Goal: Information Seeking & Learning: Learn about a topic

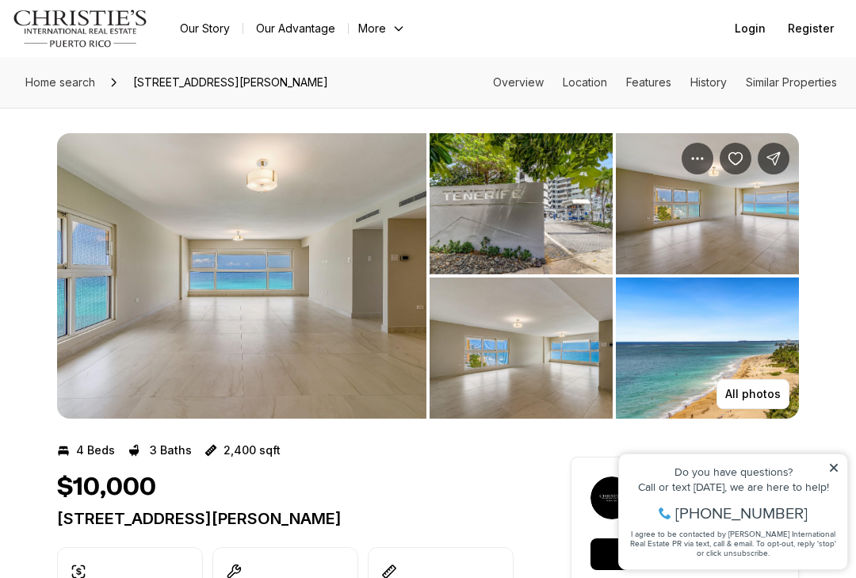
click at [761, 398] on p "All photos" at bounding box center [752, 394] width 55 height 13
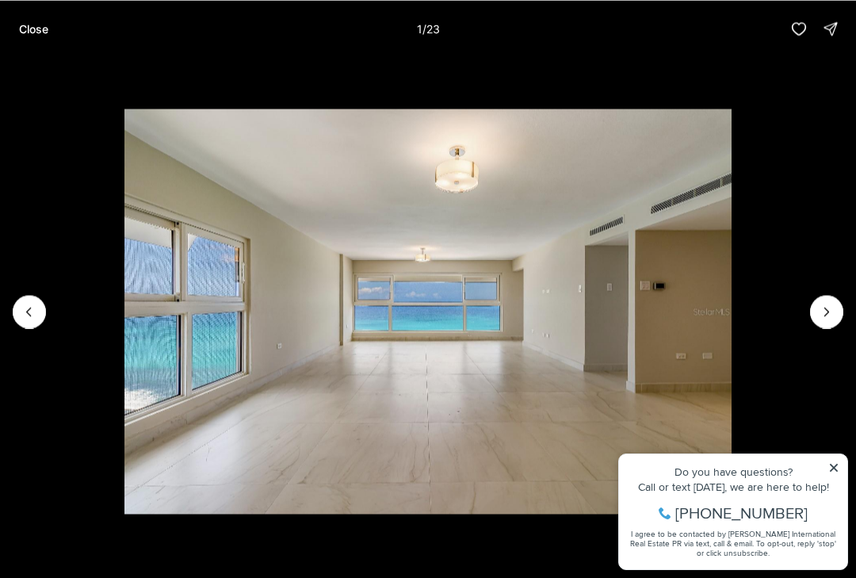
click at [819, 319] on icon "Next slide" at bounding box center [827, 312] width 16 height 16
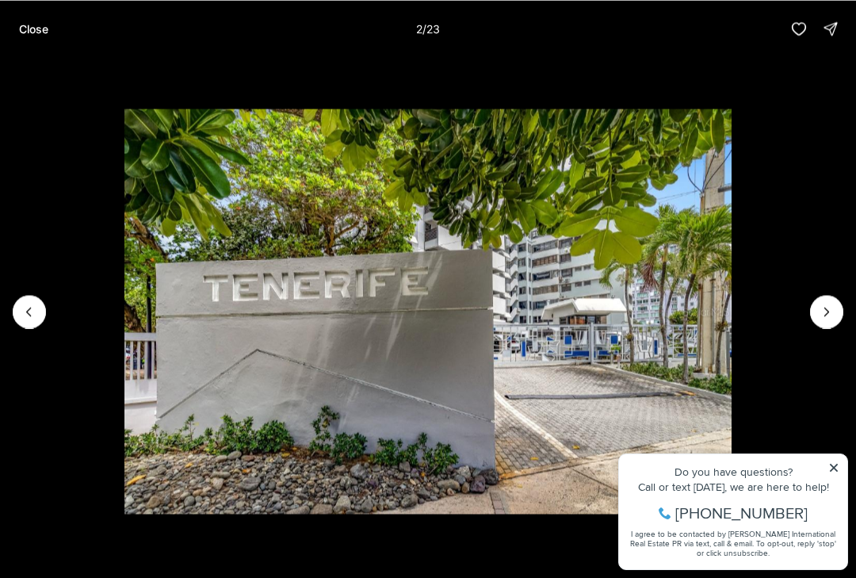
click at [823, 318] on icon "Next slide" at bounding box center [827, 312] width 16 height 16
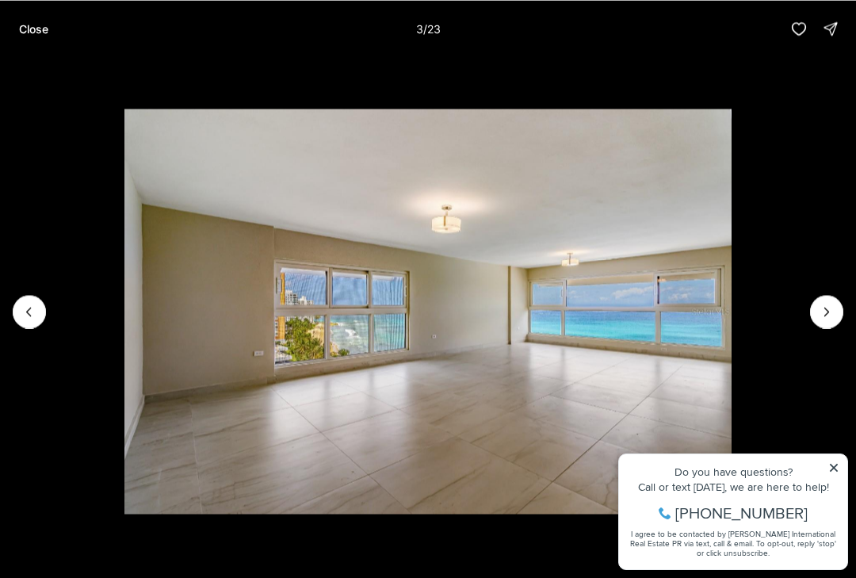
click at [829, 311] on icon "Next slide" at bounding box center [827, 312] width 16 height 16
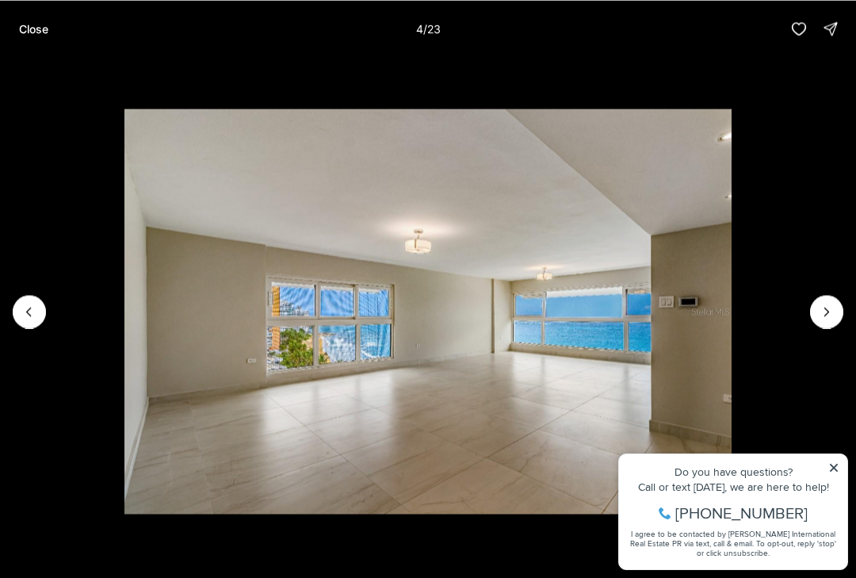
click at [829, 319] on icon "Next slide" at bounding box center [827, 312] width 16 height 16
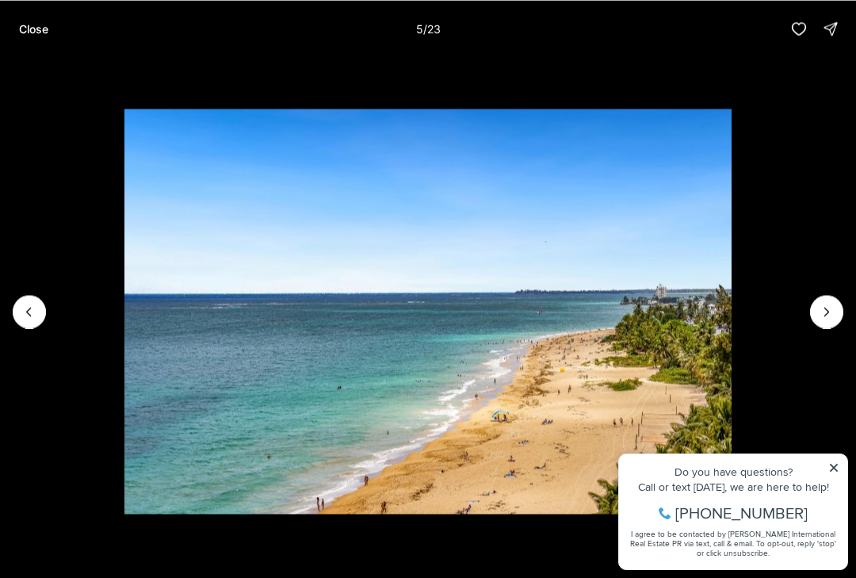
click at [828, 312] on icon "Next slide" at bounding box center [827, 312] width 16 height 16
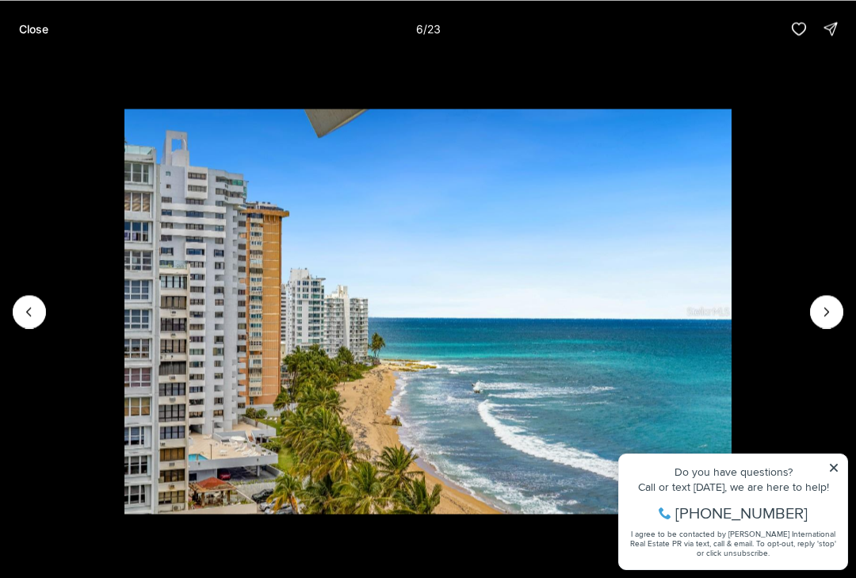
click at [831, 318] on icon "Next slide" at bounding box center [827, 312] width 16 height 16
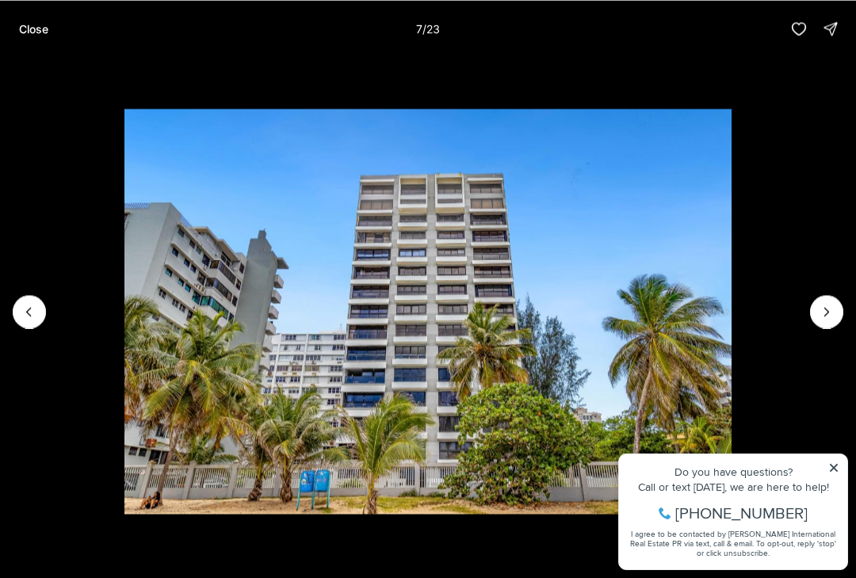
click at [832, 312] on icon "Next slide" at bounding box center [827, 312] width 16 height 16
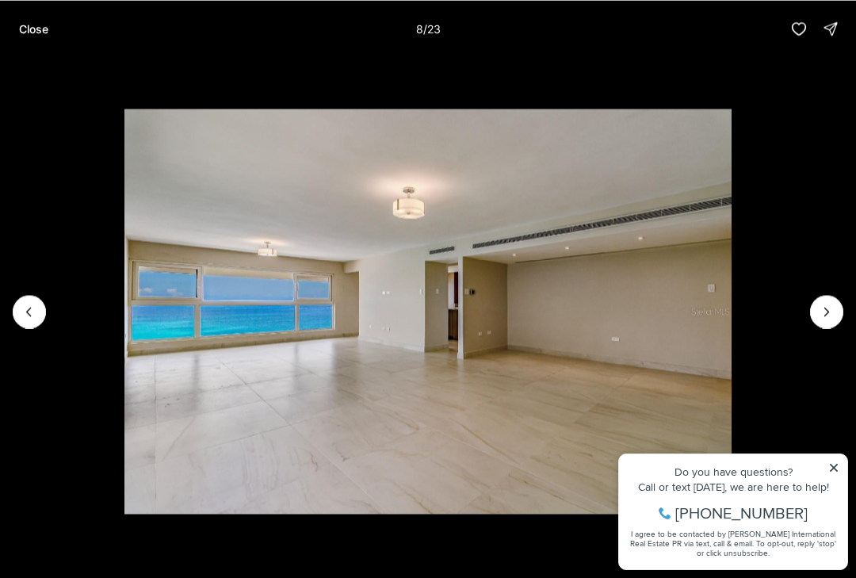
click at [732, 311] on img "8 of 23" at bounding box center [427, 311] width 607 height 404
click at [831, 318] on icon "Next slide" at bounding box center [827, 312] width 16 height 16
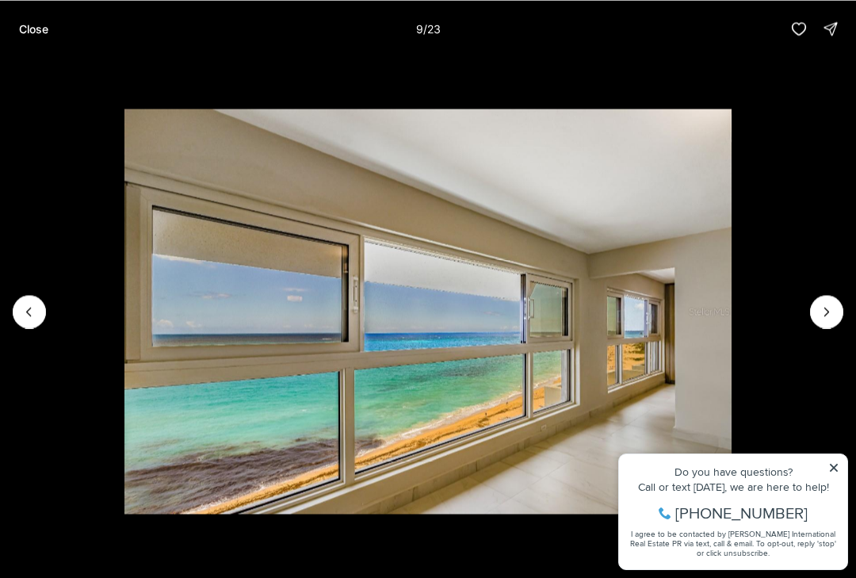
click at [823, 308] on icon "Next slide" at bounding box center [827, 312] width 16 height 16
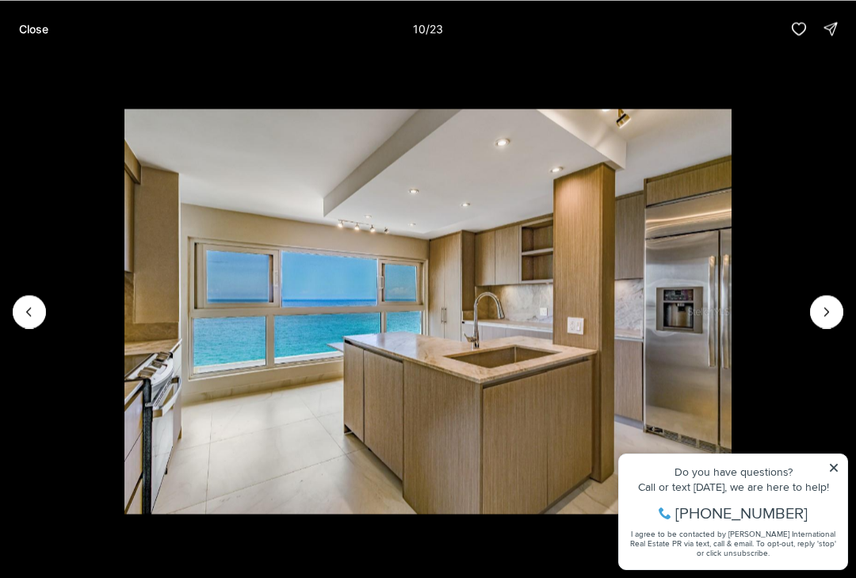
click at [829, 318] on icon "Next slide" at bounding box center [827, 312] width 16 height 16
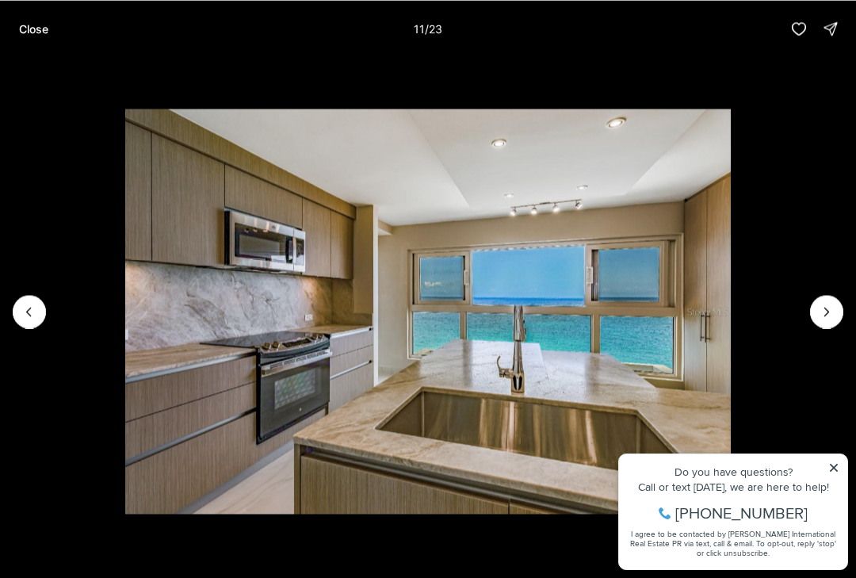
click at [830, 317] on icon "Next slide" at bounding box center [827, 312] width 16 height 16
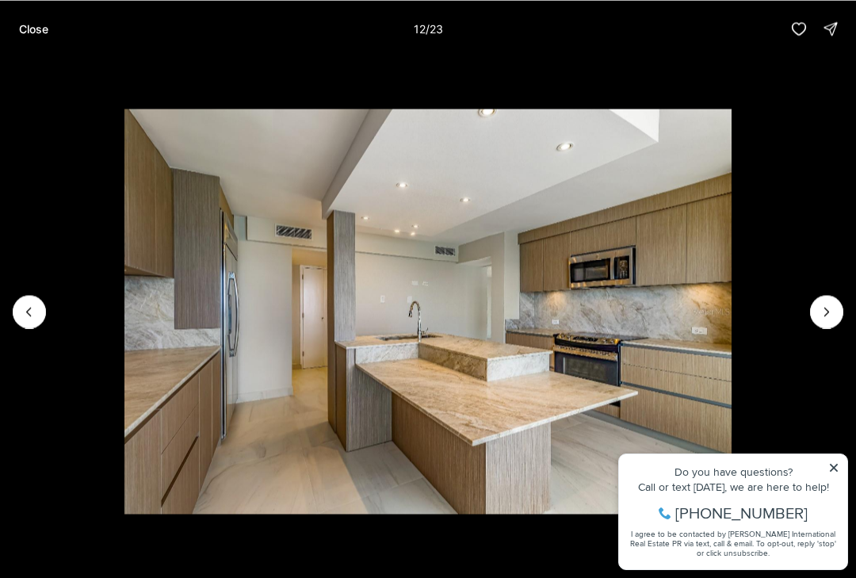
click at [821, 319] on icon "Next slide" at bounding box center [827, 312] width 16 height 16
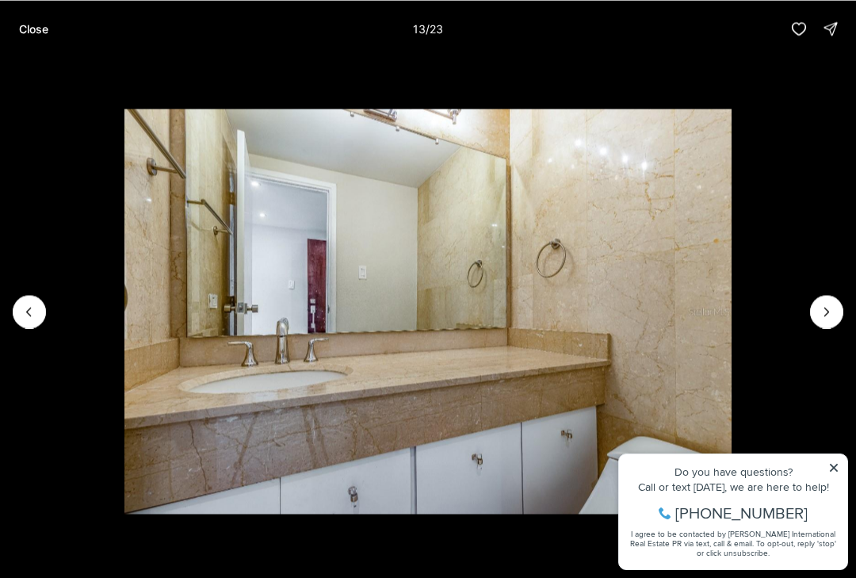
click at [832, 311] on icon "Next slide" at bounding box center [827, 312] width 16 height 16
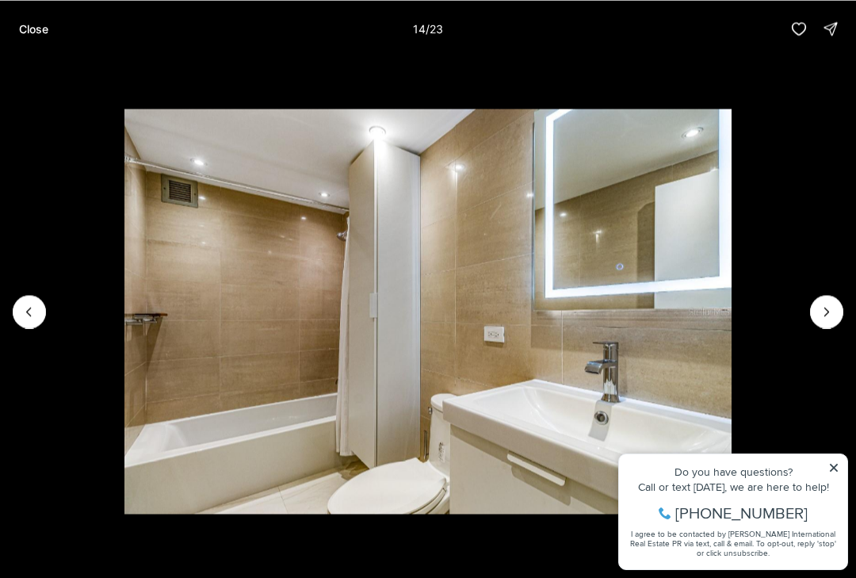
click at [831, 318] on icon "Next slide" at bounding box center [827, 312] width 16 height 16
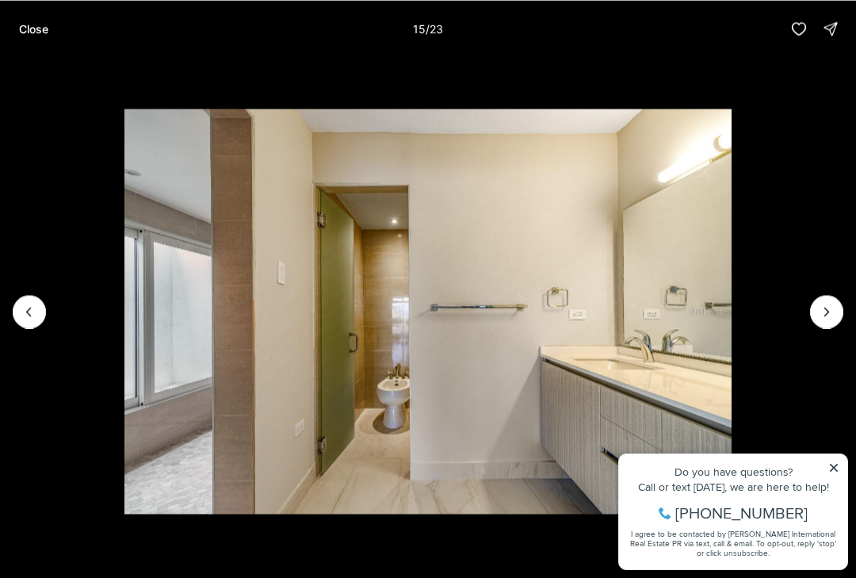
click at [831, 327] on button "Next slide" at bounding box center [826, 311] width 33 height 33
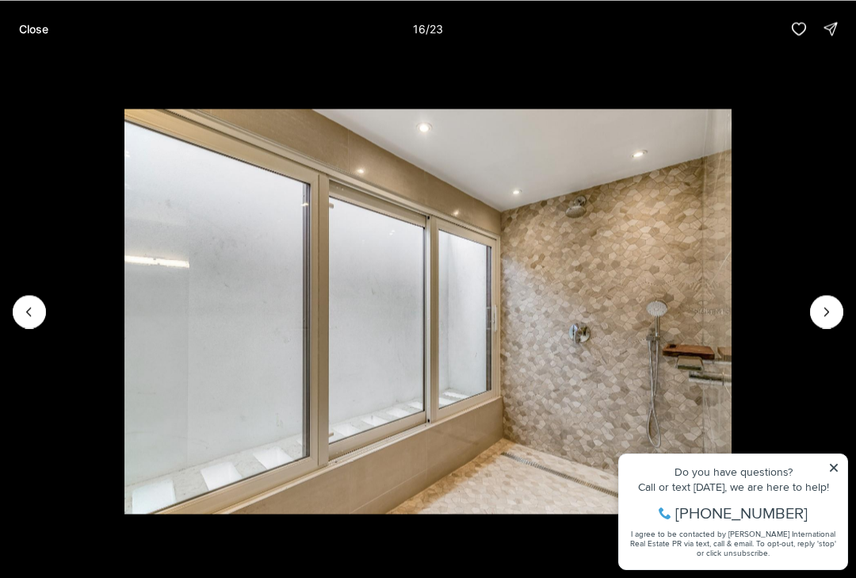
click at [732, 328] on img "16 of 23" at bounding box center [427, 311] width 607 height 404
click at [823, 311] on icon "Next slide" at bounding box center [827, 312] width 16 height 16
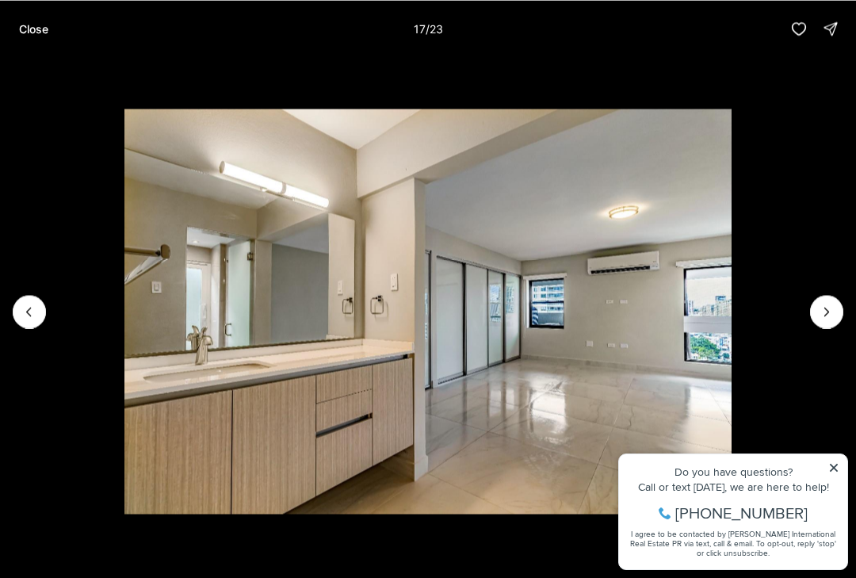
click at [732, 328] on img "17 of 23" at bounding box center [427, 311] width 607 height 404
click at [829, 315] on icon "Next slide" at bounding box center [827, 312] width 16 height 16
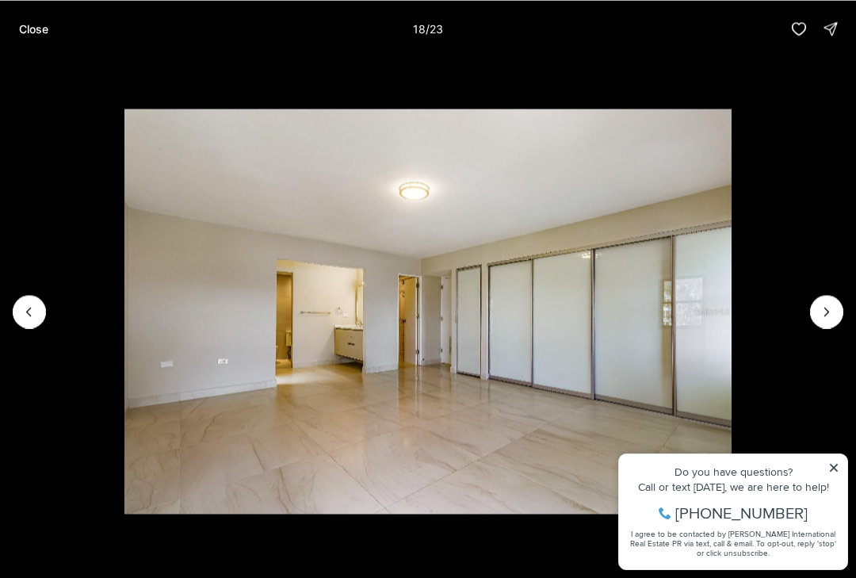
click at [831, 319] on icon "Next slide" at bounding box center [827, 312] width 16 height 16
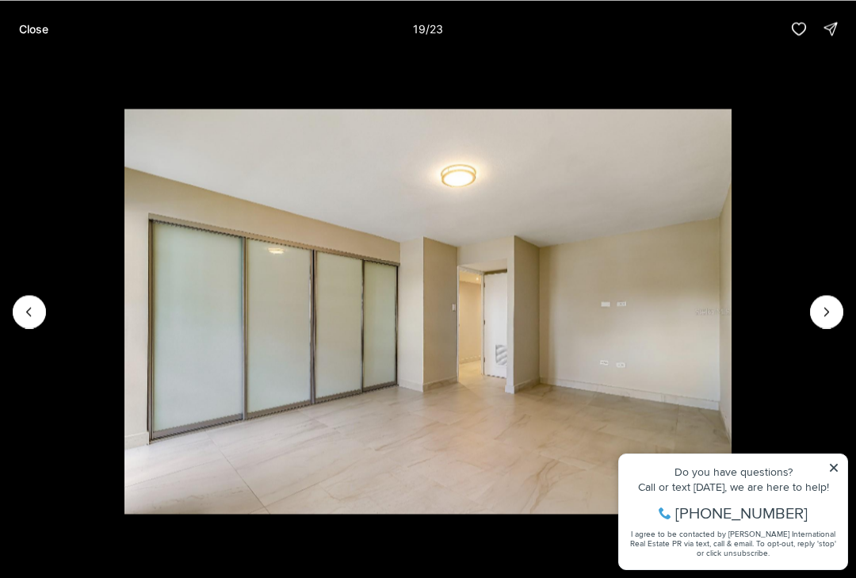
click at [833, 314] on icon "Next slide" at bounding box center [827, 312] width 16 height 16
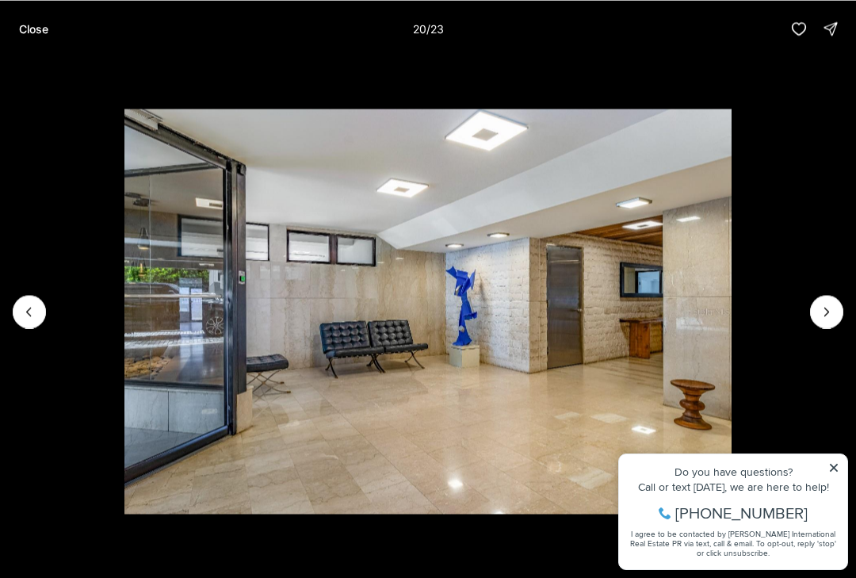
click at [833, 313] on icon "Next slide" at bounding box center [827, 312] width 16 height 16
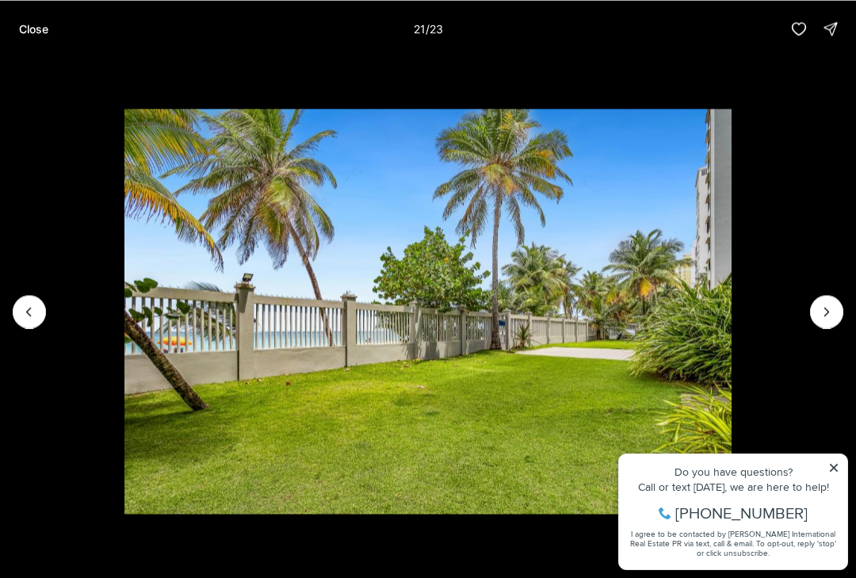
click at [834, 319] on icon "Next slide" at bounding box center [827, 312] width 16 height 16
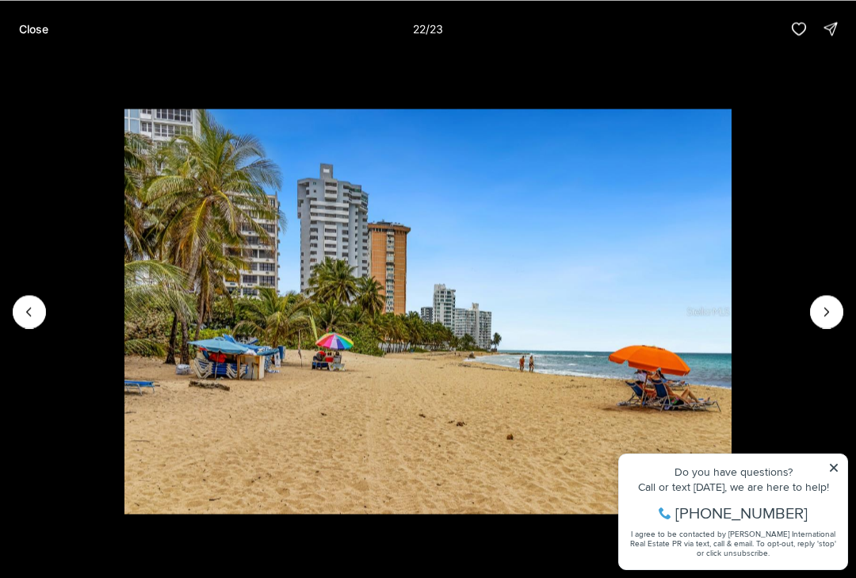
click at [831, 313] on icon "Next slide" at bounding box center [827, 312] width 16 height 16
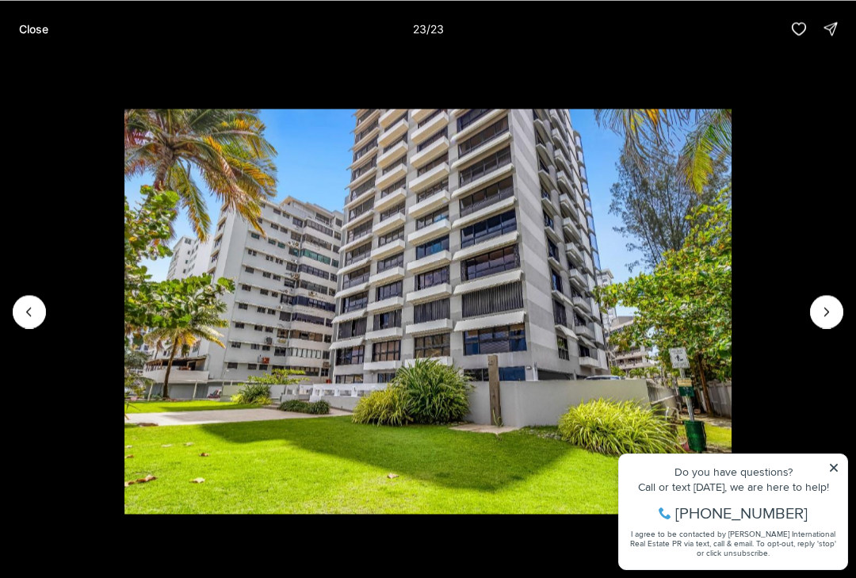
click at [732, 326] on img "23 of 23" at bounding box center [427, 311] width 607 height 404
click at [835, 318] on div at bounding box center [826, 311] width 33 height 33
click at [732, 474] on img "23 of 23" at bounding box center [427, 311] width 607 height 404
click at [35, 18] on button "Close" at bounding box center [34, 29] width 48 height 32
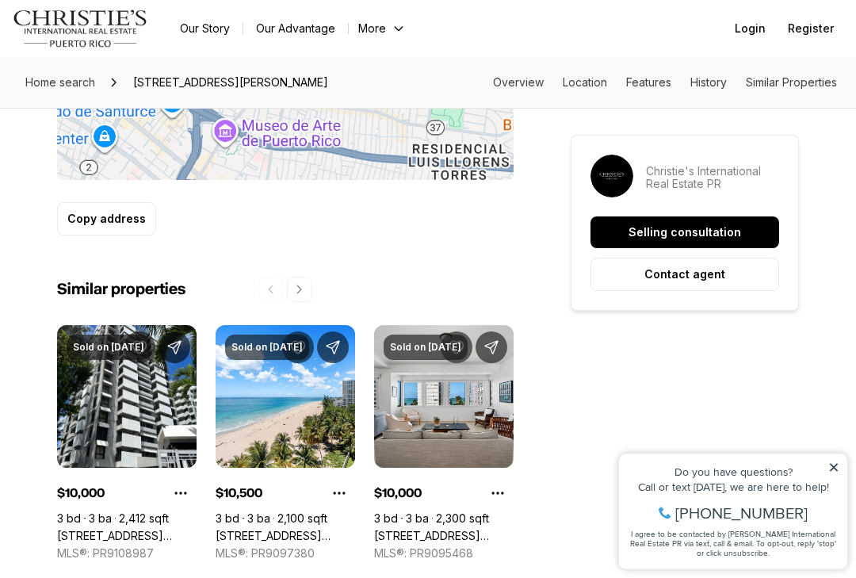
scroll to position [1170, 0]
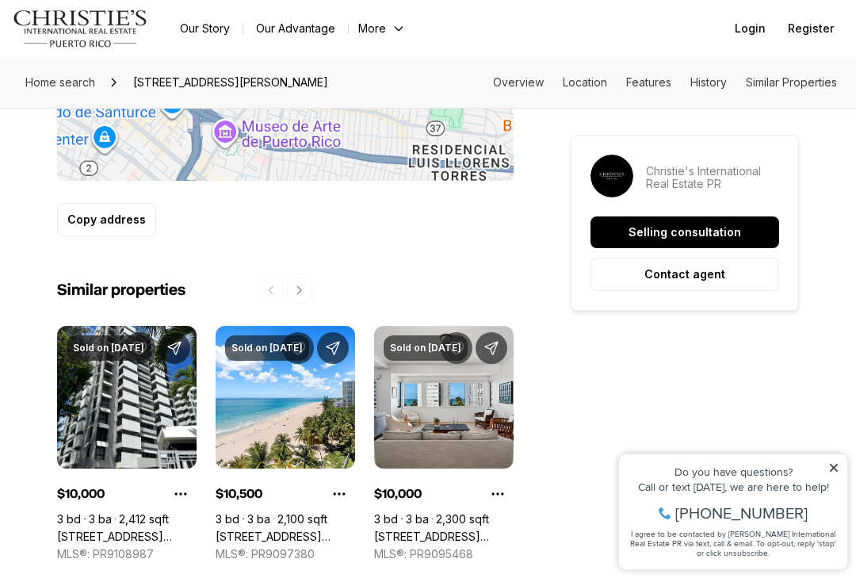
click at [160, 529] on link "[STREET_ADDRESS][PERSON_NAME]" at bounding box center [126, 536] width 139 height 14
